Goal: Navigation & Orientation: Understand site structure

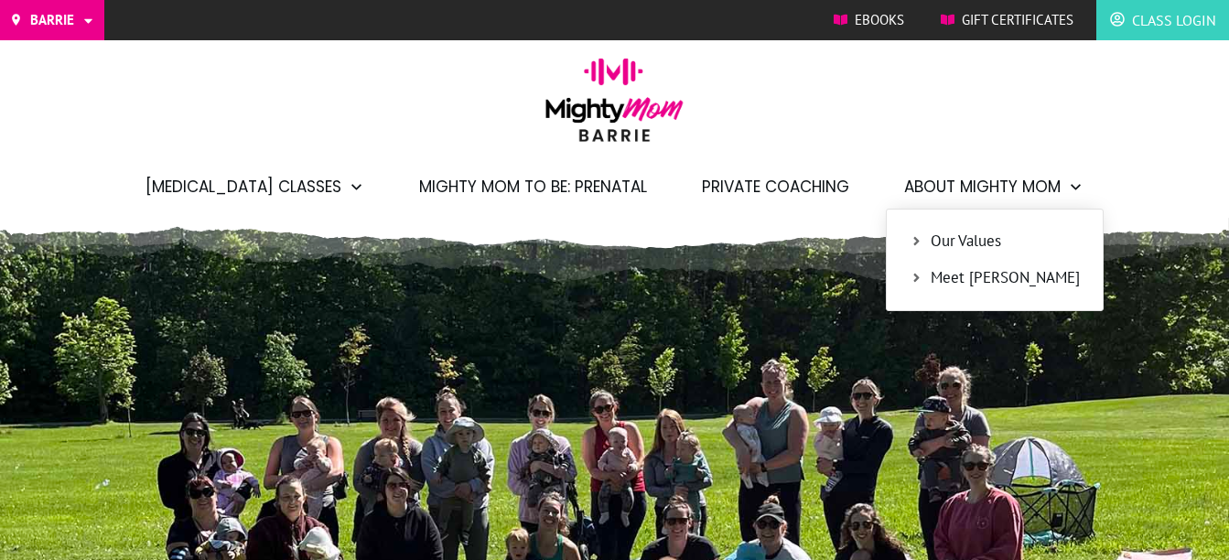
click at [944, 234] on span "Our Values" at bounding box center [1005, 242] width 149 height 24
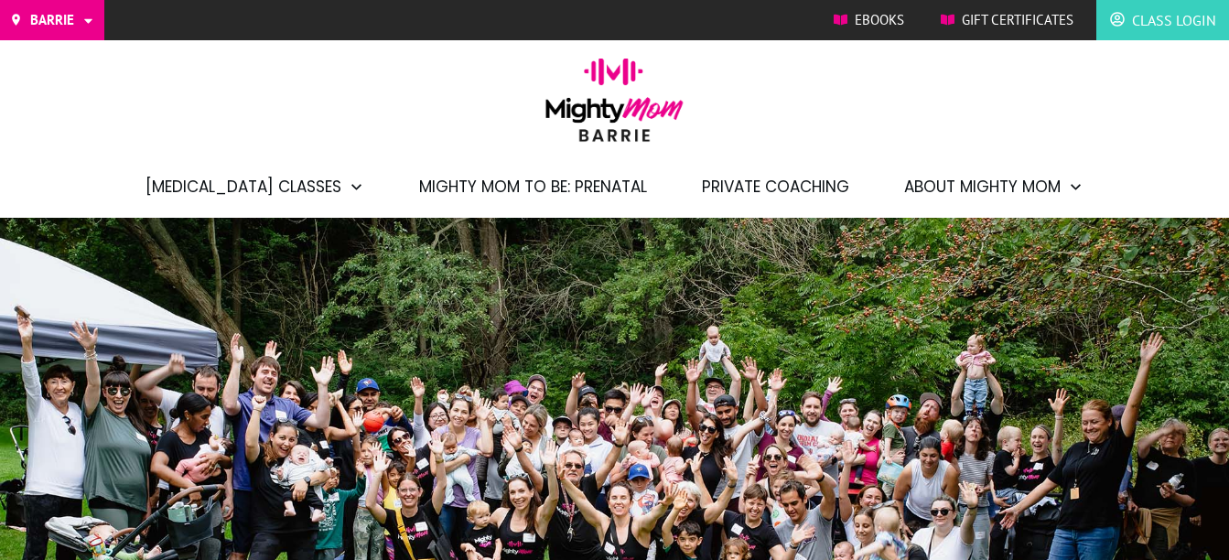
click at [605, 119] on img at bounding box center [614, 106] width 157 height 97
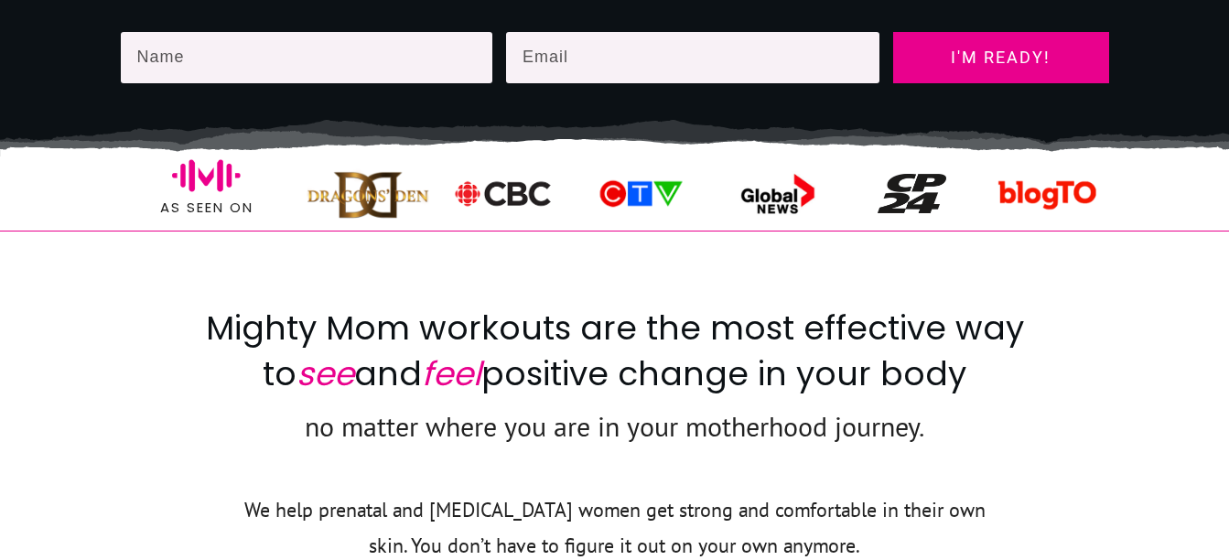
scroll to position [1082, 0]
